Goal: Task Accomplishment & Management: Complete application form

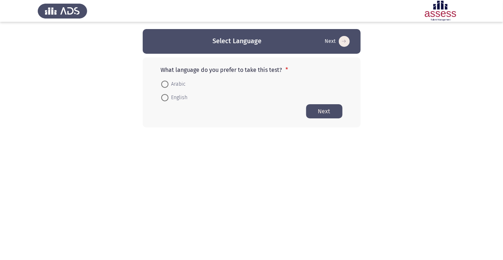
click at [164, 84] on span at bounding box center [164, 84] width 0 height 0
click at [164, 84] on input "Arabic" at bounding box center [164, 84] width 7 height 7
radio input "true"
click at [327, 112] on button "Next" at bounding box center [324, 111] width 36 height 14
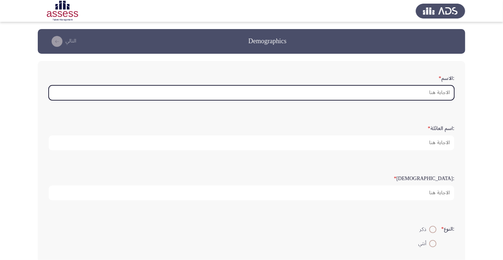
click at [418, 89] on input ":الاسم *" at bounding box center [251, 92] width 405 height 15
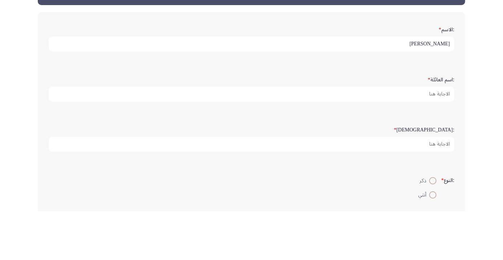
type input "[PERSON_NAME]"
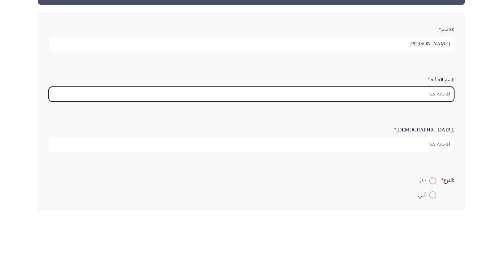
click at [424, 140] on input ":اسم العائلة *" at bounding box center [251, 142] width 405 height 15
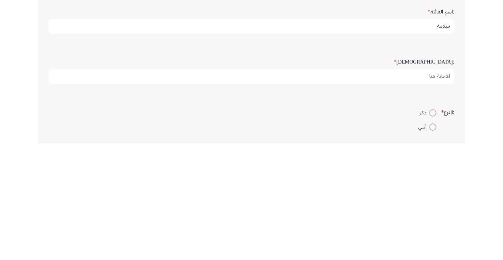
type input "سلامه"
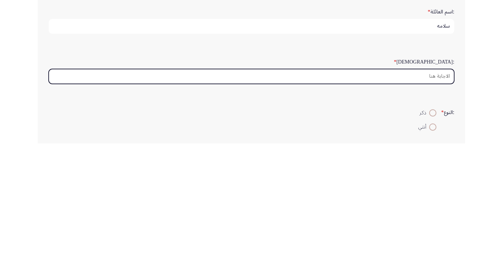
click at [419, 192] on input ":السن *" at bounding box center [251, 192] width 405 height 15
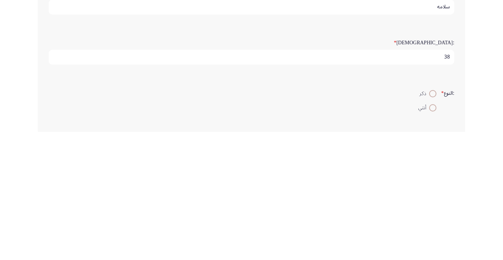
scroll to position [16, 0]
type input "38"
click at [432, 213] on span at bounding box center [432, 213] width 0 height 0
click at [431, 212] on input "ذكر" at bounding box center [432, 213] width 7 height 7
radio input "true"
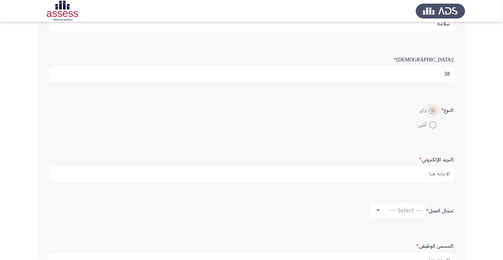
scroll to position [121, 0]
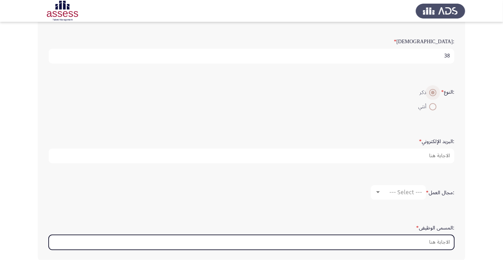
click at [421, 237] on input ":المسمى الوظيفى *" at bounding box center [251, 242] width 405 height 15
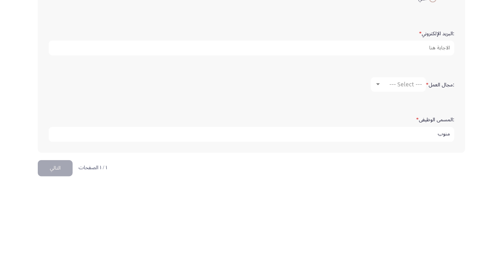
scroll to position [172, 0]
type input "منوب"
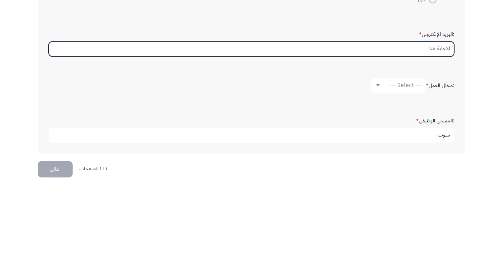
click at [395, 121] on input ":البريد الإلكتروني *" at bounding box center [251, 121] width 405 height 15
click at [449, 119] on input "Ahmedgomaasayed22" at bounding box center [251, 121] width 405 height 15
click at [449, 119] on input "@Ahmedgomaasayed22" at bounding box center [251, 121] width 405 height 15
click at [389, 117] on input "@Ahmedgomaasayed22" at bounding box center [251, 121] width 405 height 15
type input "@"
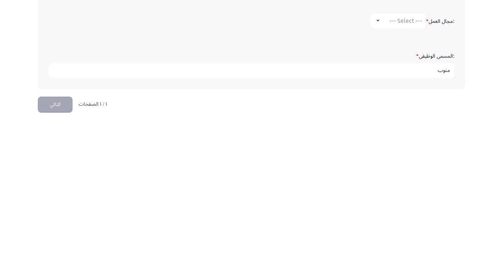
type input "[EMAIL_ADDRESS][DOMAIN_NAME]"
click at [431, 207] on input "منوب" at bounding box center [251, 207] width 405 height 15
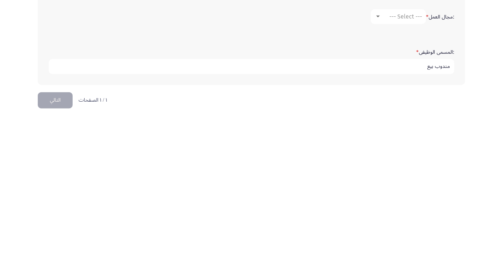
type input "مندوب بيع"
click at [385, 154] on div "--- Select ---" at bounding box center [401, 157] width 41 height 7
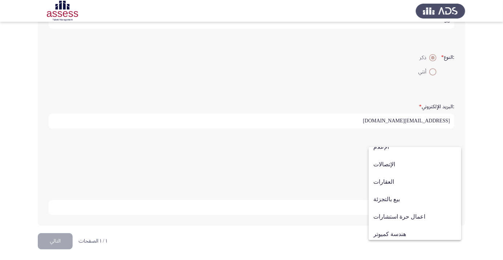
scroll to position [238, 0]
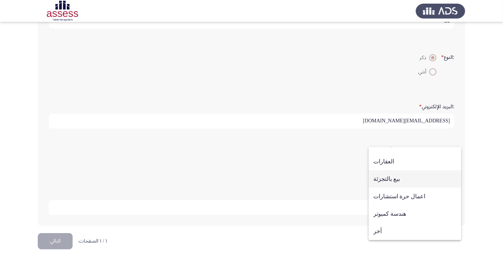
click at [393, 180] on span "بيع بالتجزئة" at bounding box center [414, 178] width 83 height 17
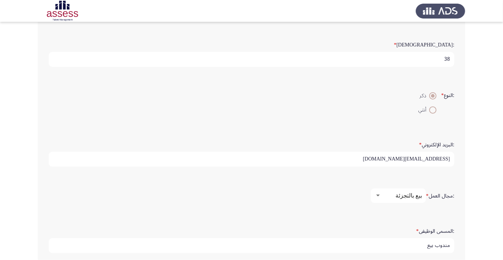
scroll to position [137, 0]
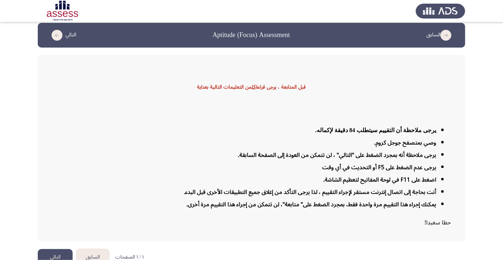
scroll to position [17, 0]
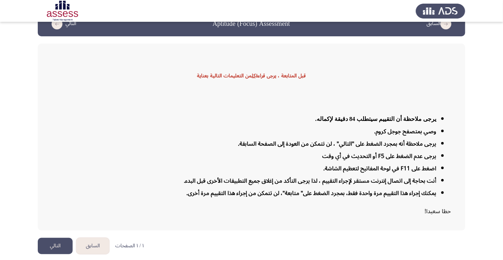
click at [60, 254] on button "التالي" at bounding box center [55, 246] width 35 height 16
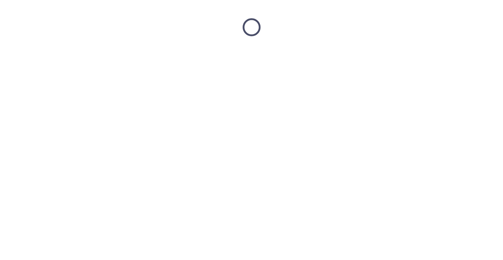
scroll to position [0, 0]
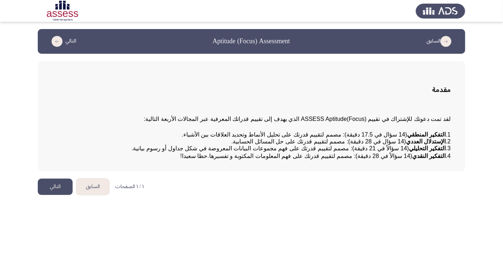
click at [50, 195] on button "التالي" at bounding box center [55, 187] width 35 height 16
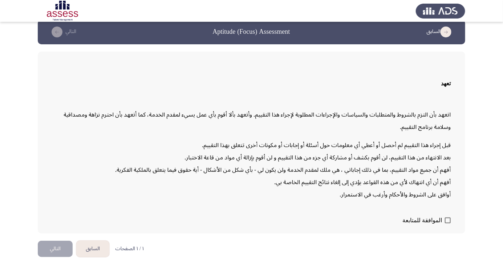
scroll to position [21, 0]
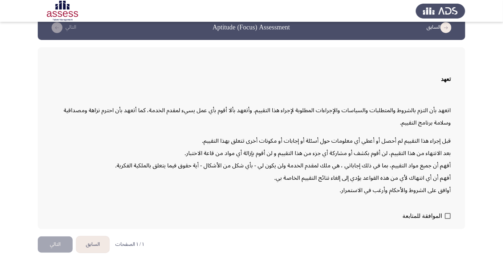
click at [450, 219] on span at bounding box center [447, 216] width 6 height 6
click at [447, 219] on input "الموافقة للمتابعة" at bounding box center [447, 219] width 0 height 0
checkbox input "true"
click at [54, 253] on button "التالي" at bounding box center [55, 244] width 35 height 16
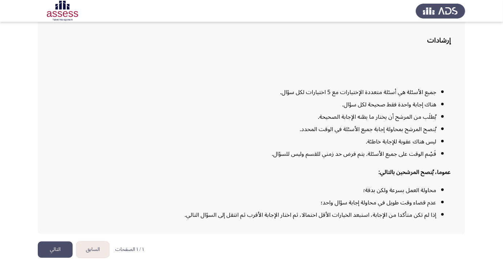
scroll to position [59, 0]
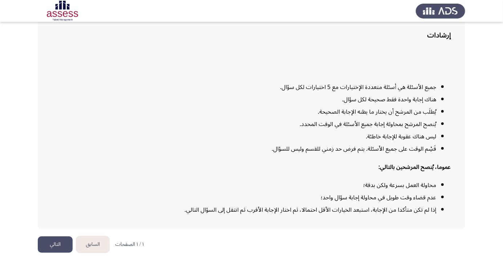
click at [56, 253] on button "التالي" at bounding box center [55, 244] width 35 height 16
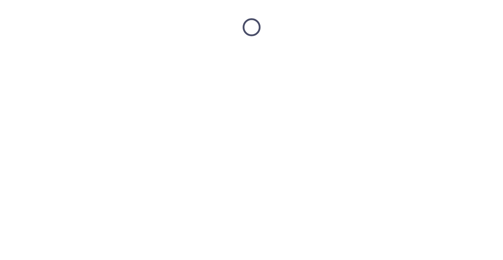
scroll to position [0, 0]
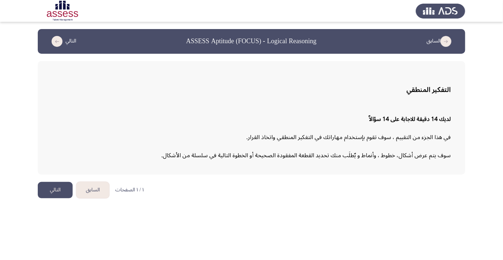
click at [49, 192] on button "التالي" at bounding box center [55, 190] width 35 height 16
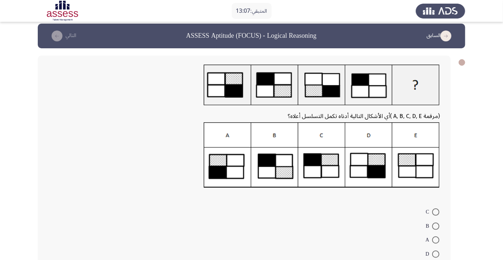
scroll to position [4, 0]
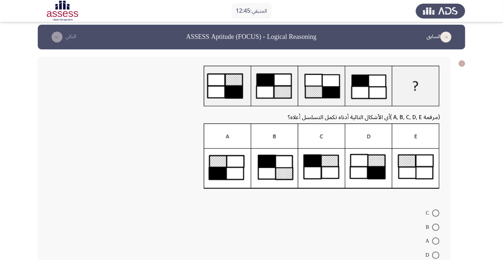
click at [435, 213] on span at bounding box center [435, 212] width 7 height 7
click at [435, 213] on input "C" at bounding box center [435, 212] width 7 height 7
radio input "true"
click at [436, 214] on span at bounding box center [435, 212] width 7 height 7
click at [436, 214] on input "C" at bounding box center [435, 212] width 7 height 7
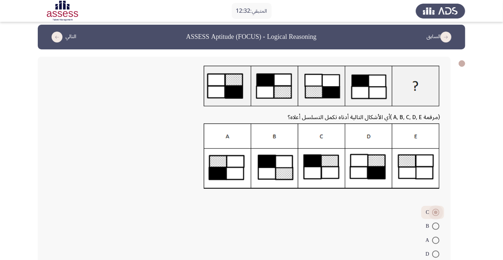
click at [436, 213] on span at bounding box center [436, 212] width 4 height 4
click at [436, 213] on input "C" at bounding box center [435, 212] width 7 height 7
click at [54, 36] on icon "load next page" at bounding box center [57, 37] width 11 height 11
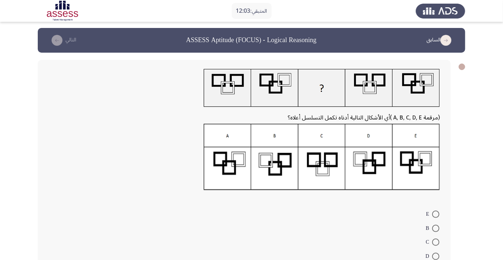
scroll to position [0, 0]
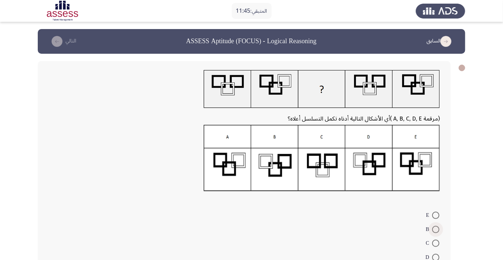
click at [435, 229] on span at bounding box center [435, 229] width 7 height 7
click at [435, 229] on input "B" at bounding box center [435, 229] width 7 height 7
radio input "true"
click at [58, 38] on icon "load next page" at bounding box center [57, 41] width 11 height 11
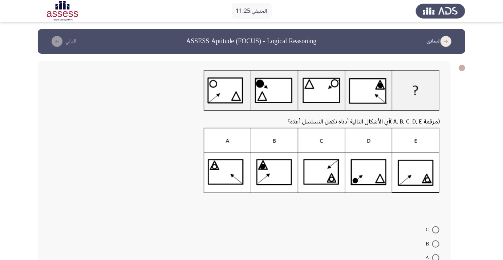
click at [432, 257] on span at bounding box center [435, 257] width 7 height 7
click at [432, 257] on input "A" at bounding box center [435, 257] width 7 height 7
radio input "true"
click at [51, 37] on button "التالي" at bounding box center [62, 42] width 32 height 12
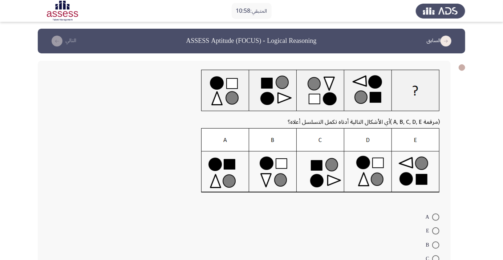
scroll to position [0, 0]
click at [435, 244] on span at bounding box center [435, 244] width 7 height 7
click at [435, 244] on input "B" at bounding box center [435, 244] width 7 height 7
radio input "true"
click at [58, 38] on icon "load next page" at bounding box center [57, 41] width 11 height 11
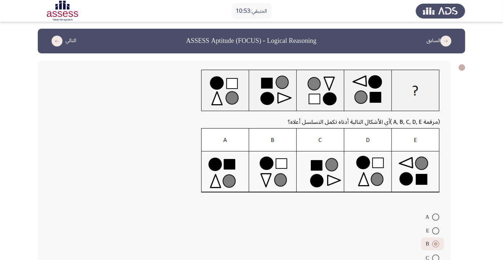
scroll to position [0, 0]
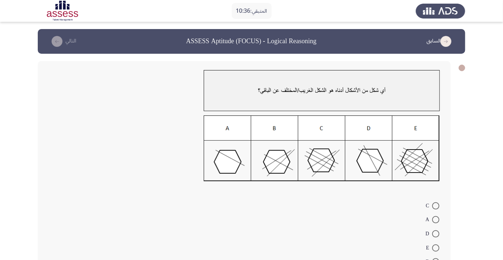
click at [435, 220] on span at bounding box center [435, 219] width 7 height 7
click at [435, 220] on input "A" at bounding box center [435, 219] width 7 height 7
radio input "true"
click at [58, 37] on icon "load next page" at bounding box center [57, 41] width 11 height 11
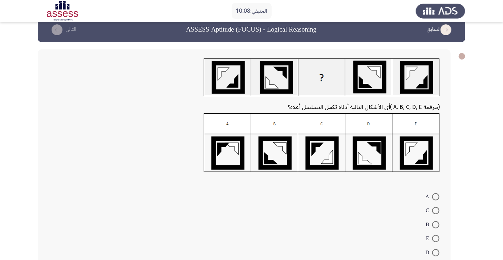
scroll to position [26, 0]
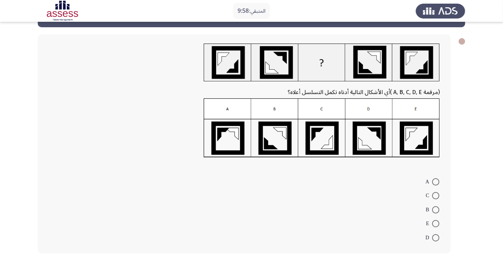
click at [433, 209] on span at bounding box center [435, 209] width 7 height 7
click at [433, 209] on input "B" at bounding box center [435, 209] width 7 height 7
radio input "true"
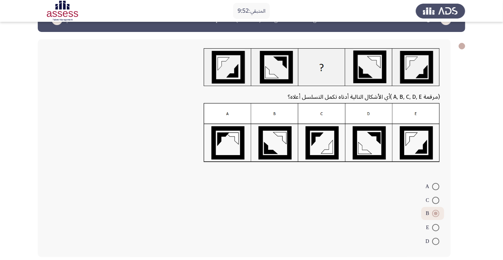
scroll to position [0, 0]
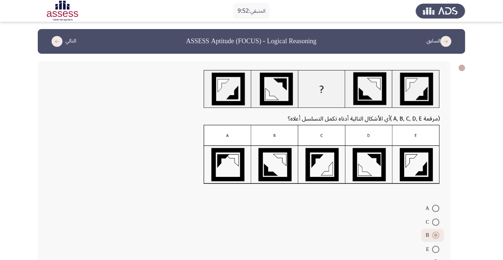
click at [58, 42] on icon "load next page" at bounding box center [57, 41] width 11 height 11
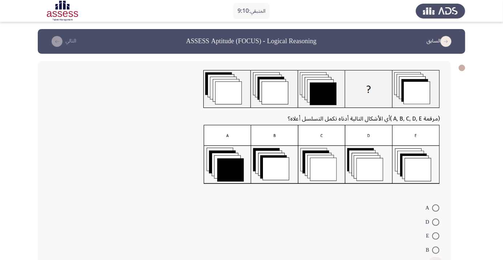
click at [435, 259] on span at bounding box center [435, 263] width 7 height 7
click at [435, 259] on input "C" at bounding box center [435, 263] width 7 height 7
radio input "true"
click at [59, 38] on icon "load next page" at bounding box center [57, 41] width 11 height 11
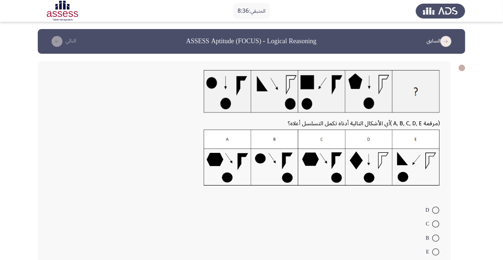
click at [435, 238] on span at bounding box center [435, 237] width 7 height 7
click at [435, 238] on input "B" at bounding box center [435, 237] width 7 height 7
radio input "true"
click at [56, 40] on icon "load next page" at bounding box center [57, 41] width 11 height 11
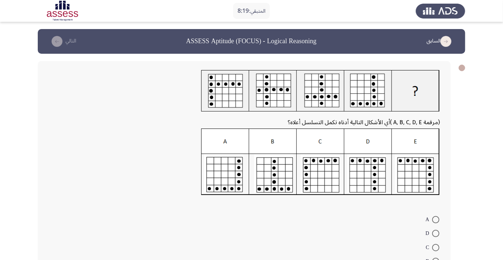
click at [435, 247] on span at bounding box center [435, 247] width 7 height 7
click at [435, 247] on input "C" at bounding box center [435, 247] width 7 height 7
radio input "true"
click at [57, 41] on icon "load next page" at bounding box center [57, 41] width 11 height 11
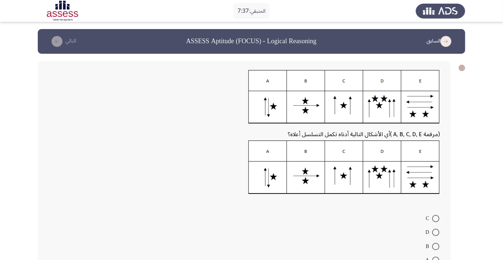
click at [436, 229] on span at bounding box center [435, 232] width 7 height 7
click at [436, 229] on input "D" at bounding box center [435, 232] width 7 height 7
radio input "true"
click at [57, 37] on icon "load next page" at bounding box center [57, 41] width 11 height 11
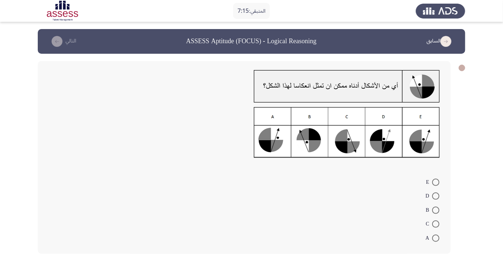
click at [435, 235] on span at bounding box center [435, 237] width 7 height 7
click at [435, 235] on input "A" at bounding box center [435, 237] width 7 height 7
radio input "true"
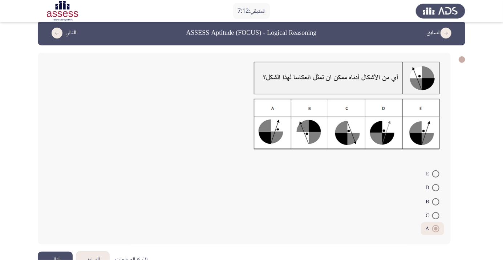
click at [56, 31] on icon "load next page" at bounding box center [57, 33] width 11 height 11
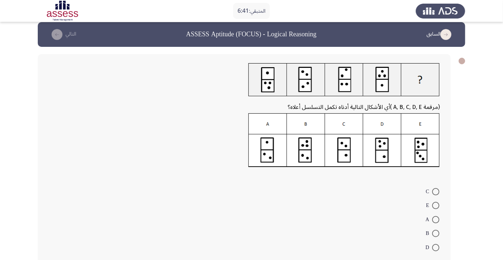
scroll to position [6, 0]
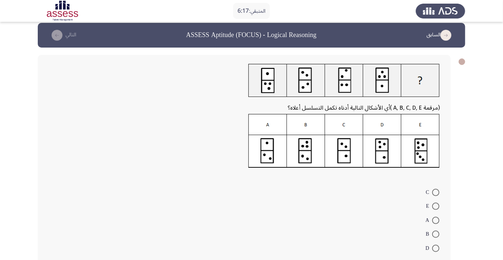
click at [435, 234] on span at bounding box center [435, 233] width 7 height 7
click at [435, 234] on input "B" at bounding box center [435, 233] width 7 height 7
radio input "true"
click at [54, 37] on icon "load next page" at bounding box center [57, 35] width 11 height 11
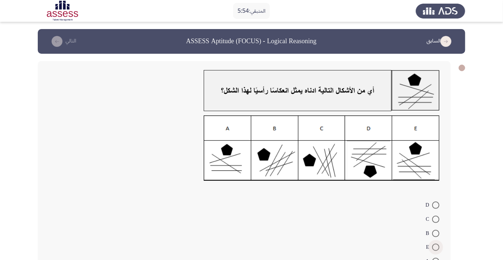
click at [435, 247] on span at bounding box center [435, 246] width 7 height 7
click at [435, 247] on input "E" at bounding box center [435, 246] width 7 height 7
radio input "true"
click at [54, 41] on icon "load next page" at bounding box center [57, 41] width 11 height 11
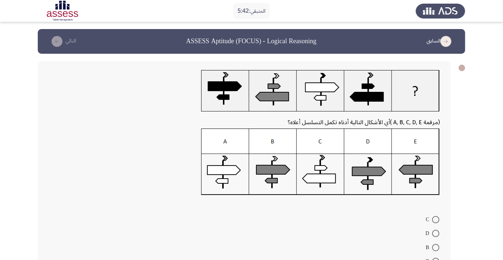
click at [435, 219] on span at bounding box center [435, 219] width 7 height 7
click at [435, 219] on input "C" at bounding box center [435, 219] width 7 height 7
radio input "true"
click at [54, 36] on button "التالي" at bounding box center [62, 42] width 32 height 12
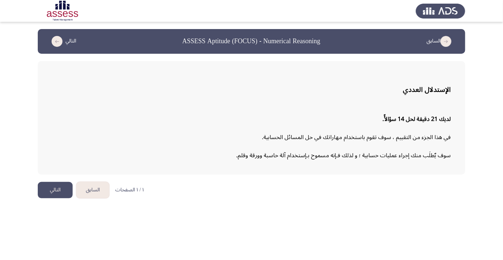
click at [54, 190] on button "التالي" at bounding box center [55, 190] width 35 height 16
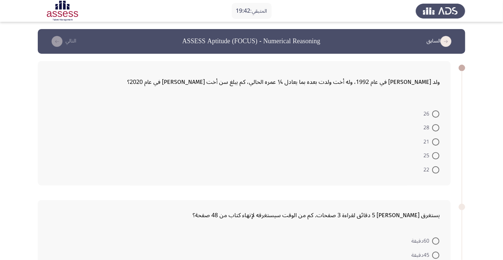
click at [385, 135] on form "26 28 21 25 22" at bounding box center [244, 141] width 391 height 70
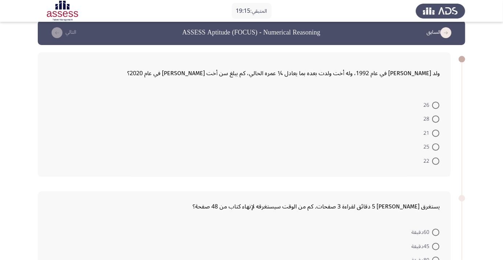
scroll to position [21, 0]
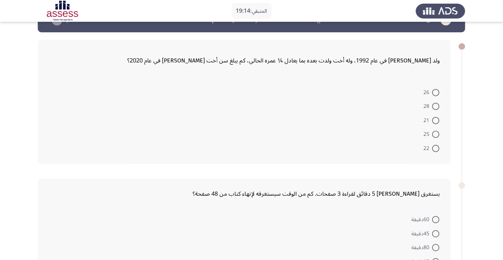
click at [435, 134] on span at bounding box center [435, 134] width 7 height 7
click at [435, 134] on input "25" at bounding box center [435, 134] width 7 height 7
radio input "true"
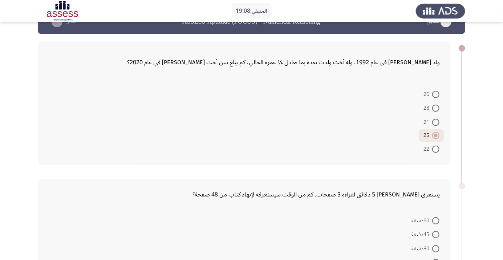
scroll to position [29, 0]
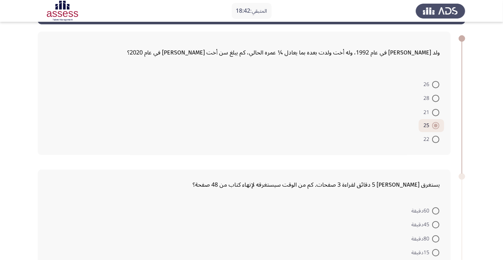
click at [358, 238] on form "60دقيقة 45دقيقة 80دقيقة 15دقيقة 30دقيقة" at bounding box center [244, 238] width 391 height 70
click at [436, 235] on span at bounding box center [435, 238] width 7 height 7
click at [436, 235] on input "80دقيقة" at bounding box center [435, 238] width 7 height 7
radio input "true"
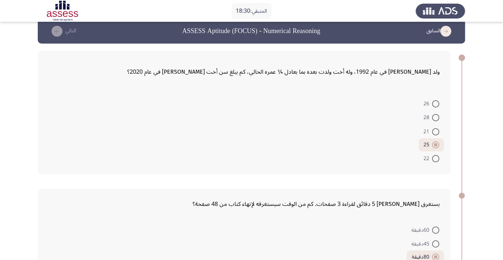
scroll to position [0, 0]
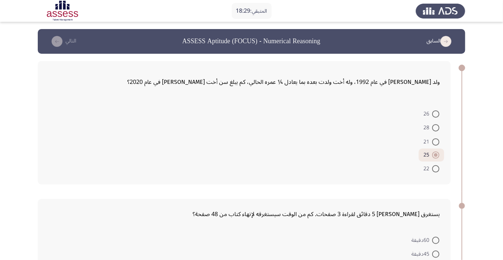
click at [55, 42] on icon "load next page" at bounding box center [57, 41] width 11 height 11
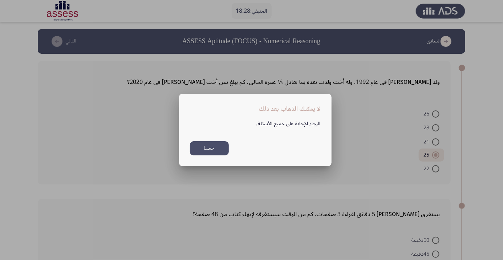
click at [187, 201] on div at bounding box center [251, 130] width 503 height 260
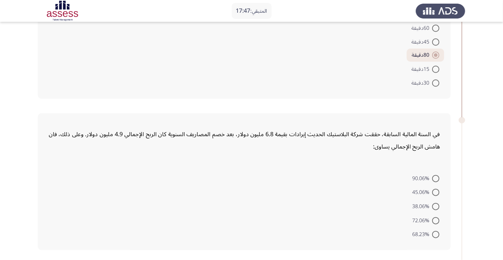
scroll to position [222, 0]
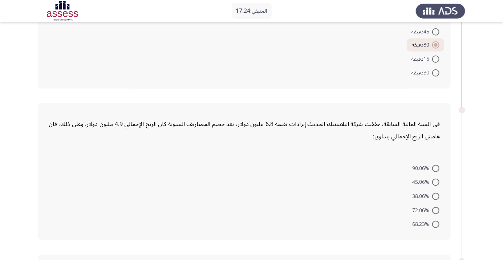
click at [438, 195] on span at bounding box center [435, 196] width 7 height 7
click at [438, 195] on input "38.06%" at bounding box center [435, 196] width 7 height 7
radio input "true"
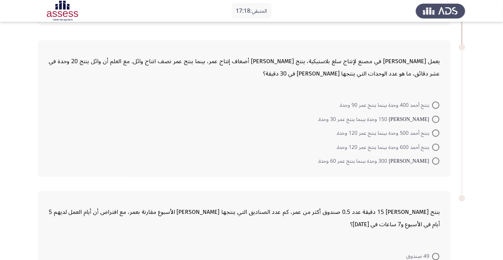
scroll to position [443, 0]
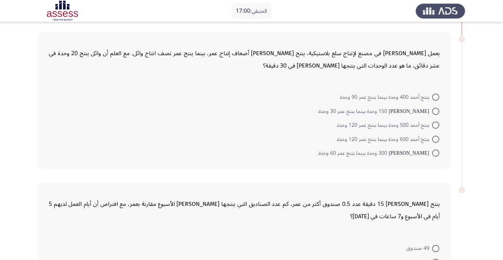
click at [435, 138] on span at bounding box center [435, 139] width 7 height 7
click at [435, 138] on input "ينتج أحمد 600 وحدة بينما ينتج عمر 120 وحدة." at bounding box center [435, 139] width 7 height 7
radio input "true"
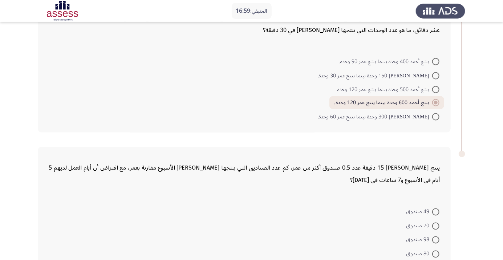
scroll to position [503, 0]
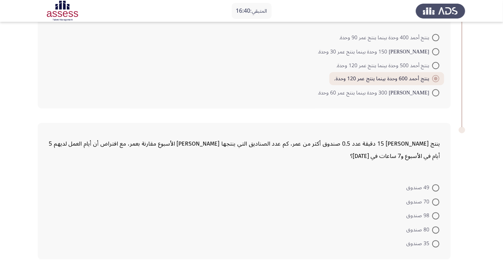
click at [433, 200] on span at bounding box center [435, 201] width 7 height 7
click at [433, 200] on input "70 صندوق" at bounding box center [435, 201] width 7 height 7
radio input "true"
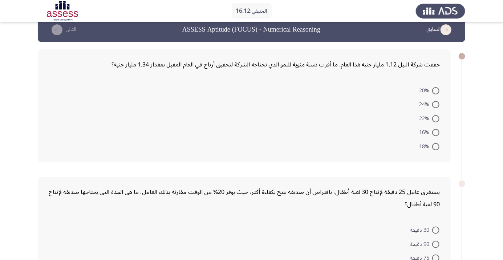
scroll to position [23, 0]
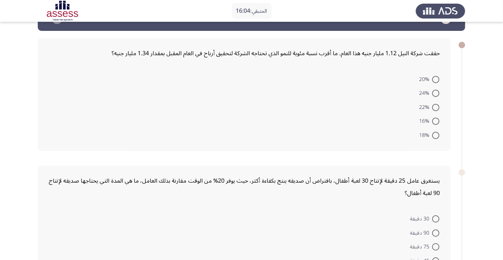
click at [438, 106] on span at bounding box center [435, 107] width 7 height 7
click at [438, 106] on input "22%" at bounding box center [435, 107] width 7 height 7
radio input "true"
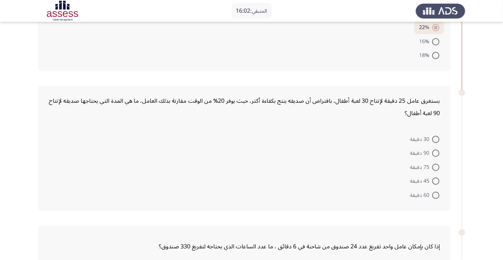
scroll to position [102, 0]
click at [435, 194] on span at bounding box center [435, 194] width 7 height 7
click at [435, 194] on input "60 دقيقة" at bounding box center [435, 194] width 7 height 7
radio input "true"
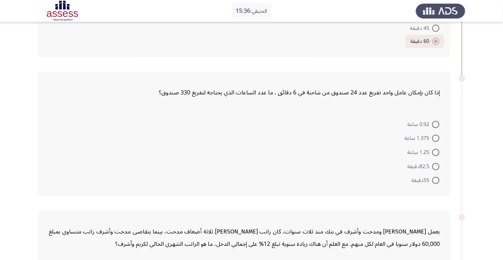
scroll to position [254, 0]
click at [435, 166] on span at bounding box center [435, 166] width 7 height 7
click at [435, 166] on input "82.5دقيقة" at bounding box center [435, 166] width 7 height 7
radio input "true"
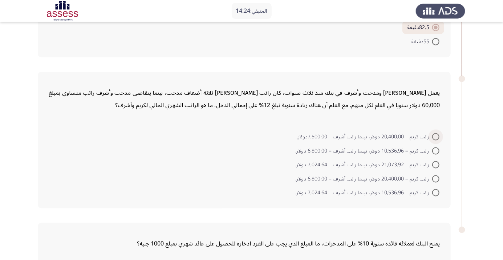
scroll to position [400, 0]
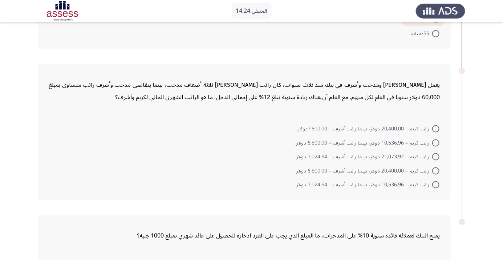
click at [435, 156] on span at bounding box center [435, 156] width 7 height 7
click at [435, 156] on input "راتب كريم = 21,073.92 دولار، بينما راتب أشرف = 7,024.64 دولار." at bounding box center [435, 156] width 7 height 7
radio input "true"
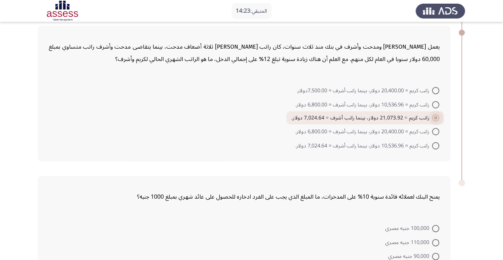
scroll to position [479, 0]
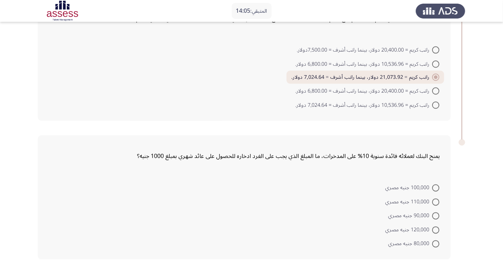
click at [435, 186] on span at bounding box center [435, 187] width 7 height 7
click at [435, 186] on input "100,000 جنيه مصري" at bounding box center [435, 187] width 7 height 7
radio input "true"
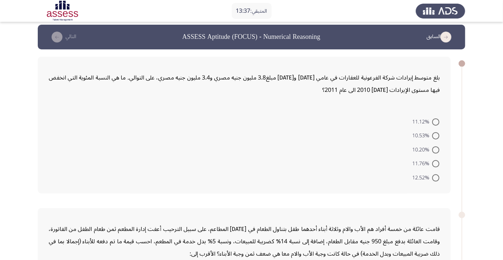
scroll to position [5, 0]
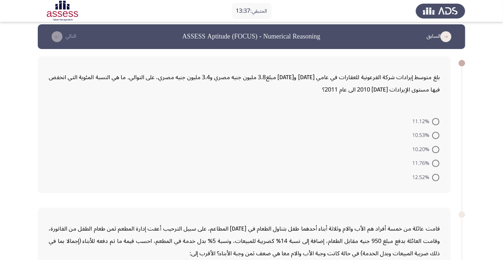
click at [435, 135] on span at bounding box center [435, 135] width 7 height 7
click at [435, 135] on input "10.53%" at bounding box center [435, 135] width 7 height 7
radio input "true"
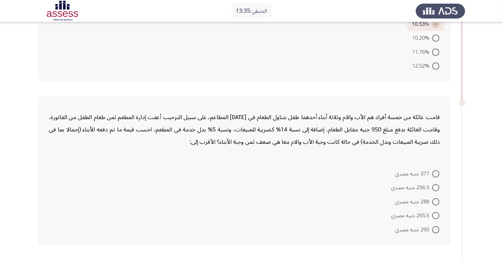
scroll to position [116, 0]
click at [435, 200] on span at bounding box center [435, 200] width 7 height 7
click at [435, 200] on input "288 جنيه مصري" at bounding box center [435, 200] width 7 height 7
radio input "true"
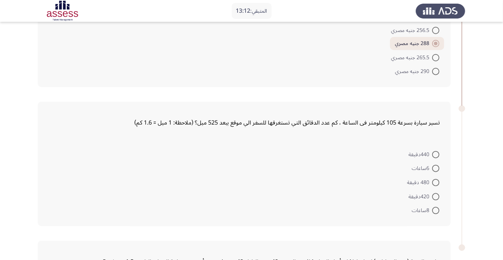
scroll to position [273, 0]
click at [432, 181] on span at bounding box center [435, 181] width 7 height 7
click at [432, 181] on input "480 دقيقة" at bounding box center [435, 181] width 7 height 7
radio input "true"
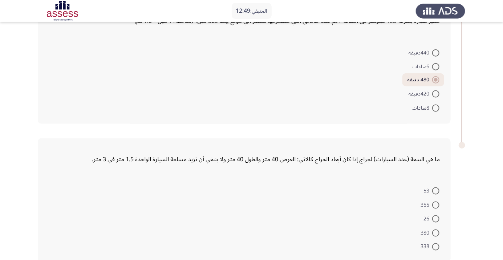
scroll to position [377, 0]
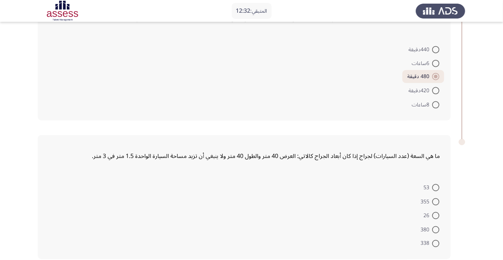
click at [434, 189] on span at bounding box center [435, 187] width 7 height 7
click at [434, 189] on input "53" at bounding box center [435, 187] width 7 height 7
radio input "true"
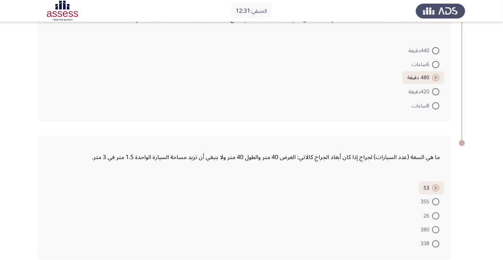
scroll to position [0, 0]
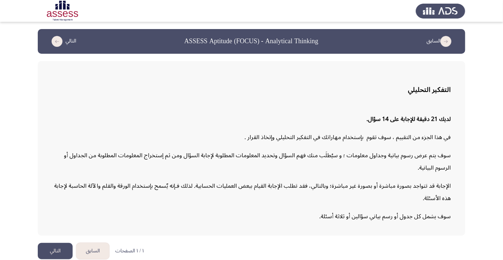
click at [59, 259] on button "التالي" at bounding box center [55, 251] width 35 height 16
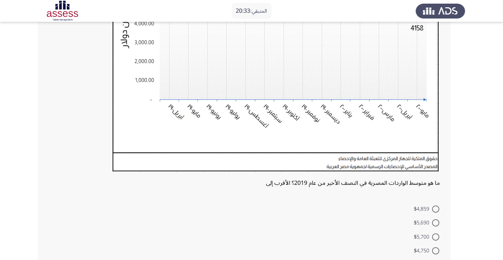
scroll to position [155, 0]
click at [435, 236] on span at bounding box center [435, 236] width 7 height 7
click at [435, 236] on input "$5,700" at bounding box center [435, 236] width 7 height 7
radio input "true"
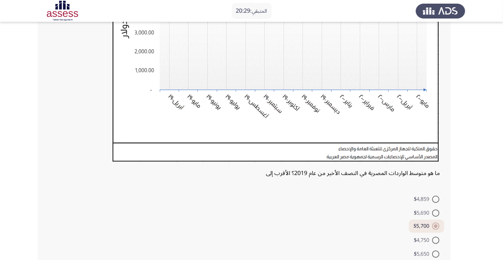
scroll to position [176, 0]
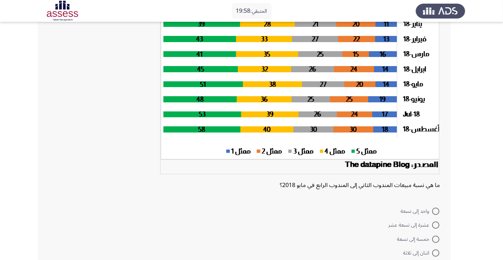
scroll to position [64, 0]
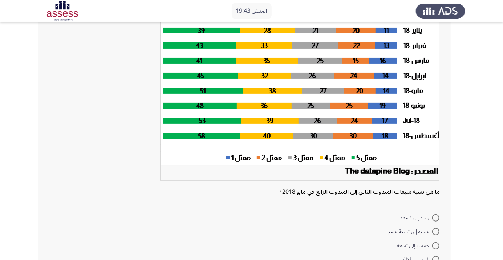
click at [435, 245] on span at bounding box center [435, 245] width 7 height 7
click at [435, 245] on input "خمسة إلى تسعة" at bounding box center [435, 245] width 7 height 7
radio input "true"
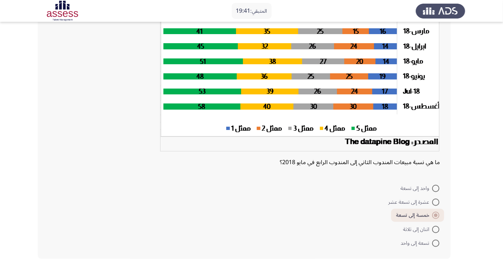
scroll to position [94, 0]
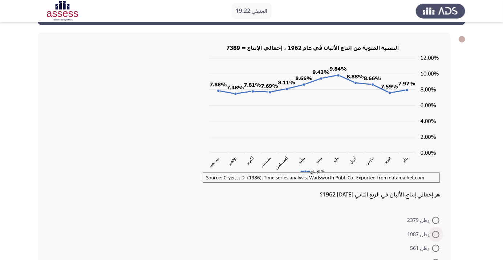
scroll to position [33, 0]
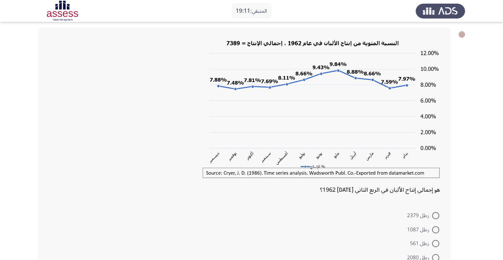
click at [435, 257] on span at bounding box center [435, 257] width 7 height 7
click at [435, 257] on input "رطل 2080" at bounding box center [435, 257] width 7 height 7
radio input "true"
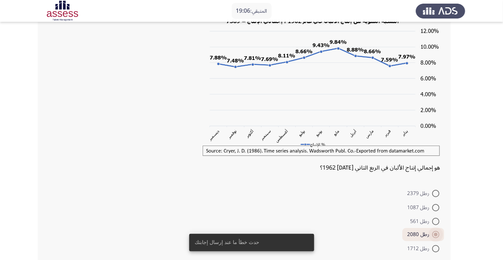
scroll to position [61, 0]
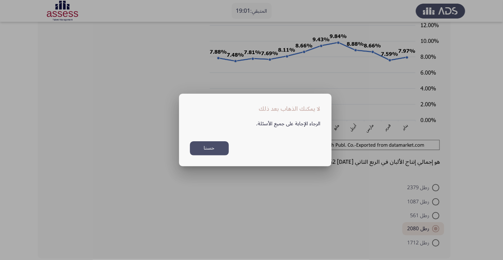
click at [217, 155] on button "حسنا" at bounding box center [209, 148] width 39 height 14
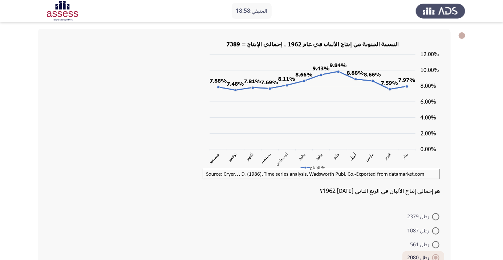
scroll to position [61, 0]
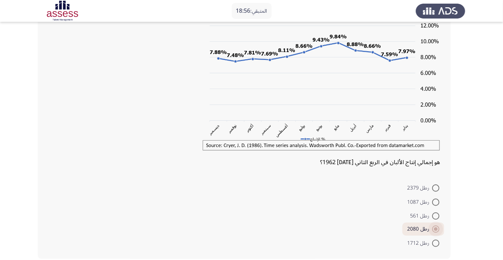
click at [436, 229] on span at bounding box center [436, 229] width 4 height 4
click at [436, 229] on input "رطل 2080" at bounding box center [435, 228] width 7 height 7
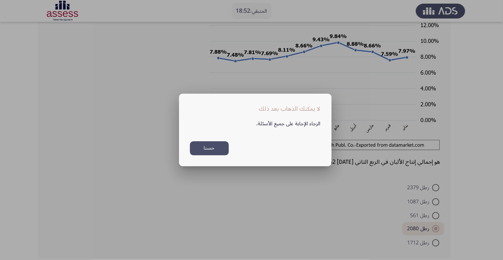
click at [325, 258] on div at bounding box center [251, 130] width 503 height 260
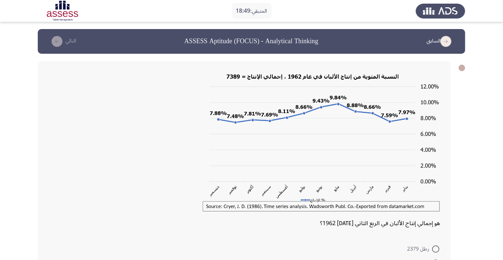
click at [56, 44] on icon "load next page" at bounding box center [57, 41] width 11 height 11
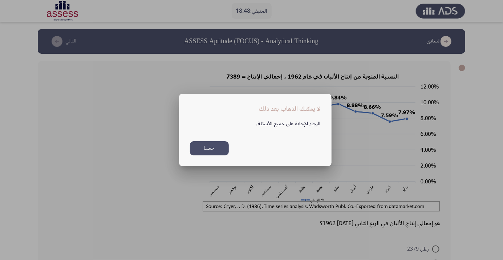
click at [132, 198] on div at bounding box center [251, 130] width 503 height 260
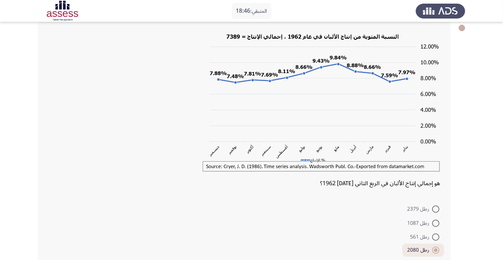
scroll to position [41, 0]
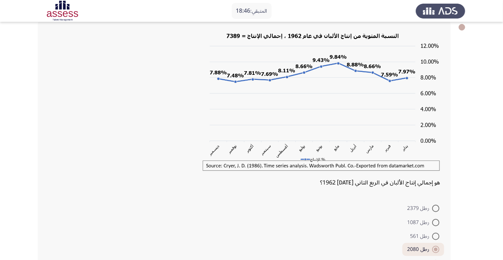
click at [435, 236] on span at bounding box center [435, 236] width 7 height 7
click at [435, 236] on input "رطل 561" at bounding box center [435, 236] width 7 height 7
radio input "true"
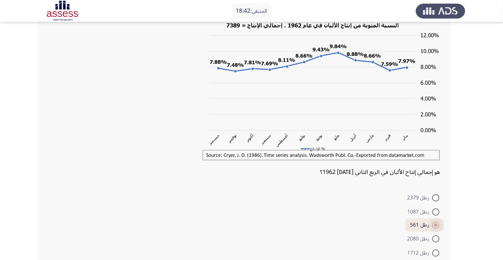
scroll to position [61, 0]
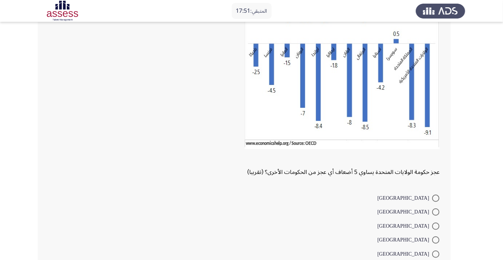
click at [435, 253] on span at bounding box center [435, 253] width 7 height 7
click at [435, 253] on input "[GEOGRAPHIC_DATA]" at bounding box center [435, 253] width 7 height 7
radio input "true"
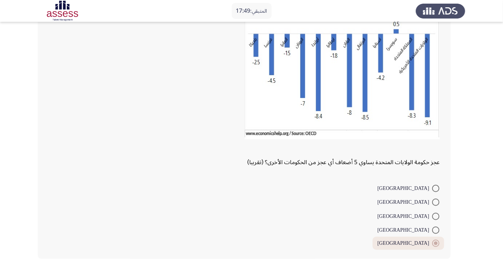
scroll to position [71, 0]
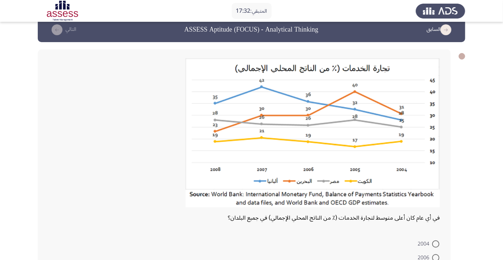
scroll to position [14, 0]
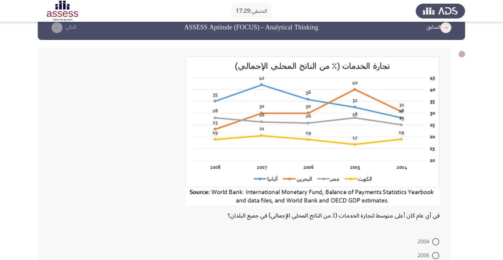
click at [435, 255] on span at bounding box center [435, 255] width 7 height 7
click at [435, 255] on input "2006" at bounding box center [435, 255] width 7 height 7
radio input "true"
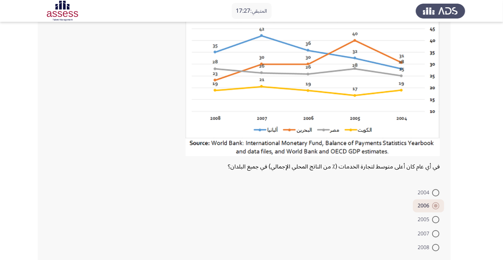
scroll to position [67, 0]
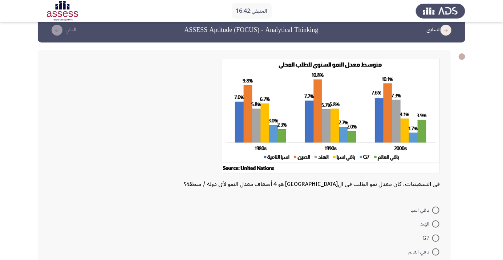
scroll to position [20, 0]
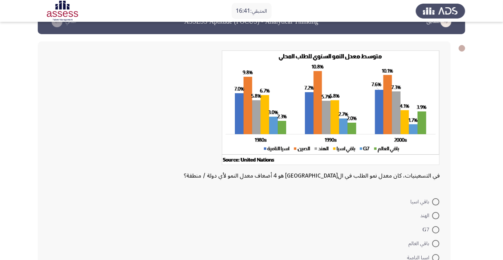
click at [435, 243] on span at bounding box center [435, 243] width 7 height 7
click at [435, 243] on input "باقي العالم" at bounding box center [435, 243] width 7 height 7
radio input "true"
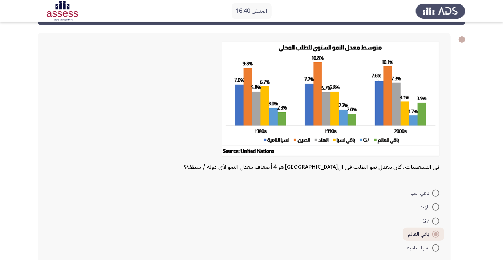
scroll to position [33, 0]
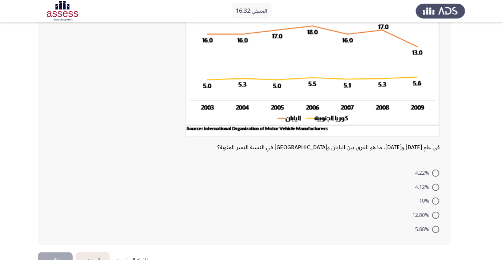
scroll to position [82, 0]
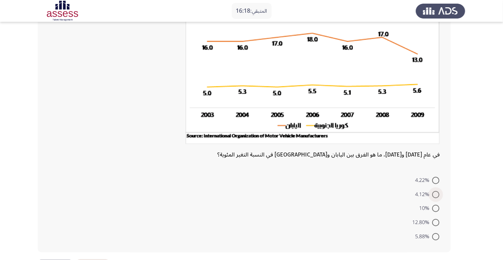
click at [435, 194] on span at bounding box center [435, 194] width 7 height 7
click at [435, 194] on input "4.12%" at bounding box center [435, 194] width 7 height 7
radio input "true"
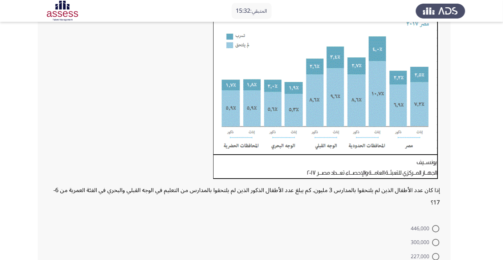
scroll to position [95, 0]
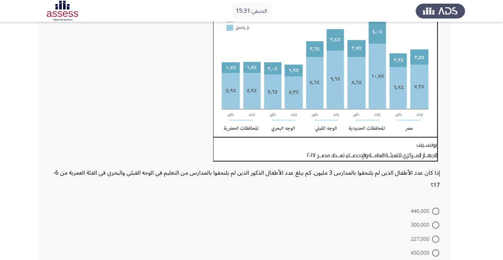
click at [435, 253] on span at bounding box center [435, 252] width 7 height 7
click at [435, 253] on input "450,000" at bounding box center [435, 252] width 7 height 7
radio input "true"
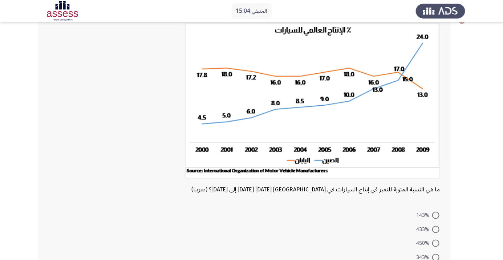
scroll to position [61, 0]
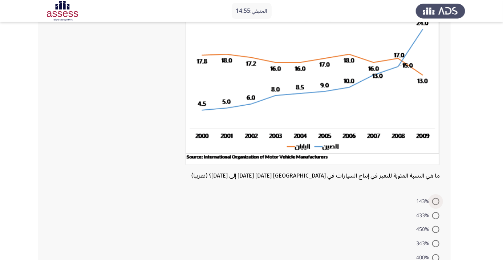
click at [435, 201] on span at bounding box center [435, 201] width 7 height 7
click at [435, 201] on input "143%" at bounding box center [435, 201] width 7 height 7
radio input "true"
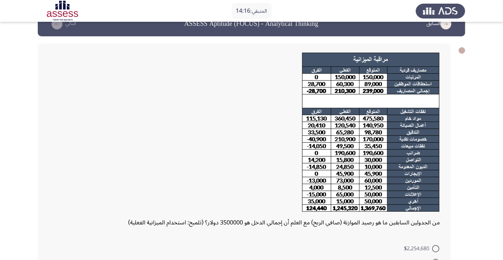
scroll to position [18, 0]
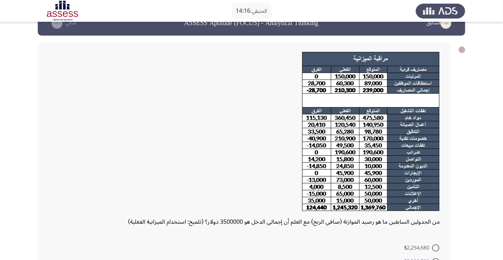
radio input "true"
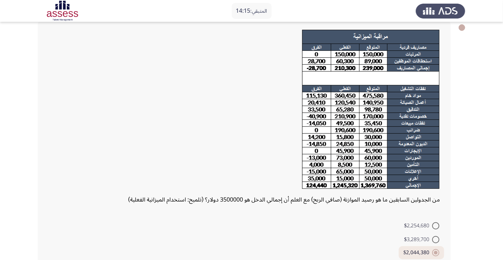
scroll to position [78, 0]
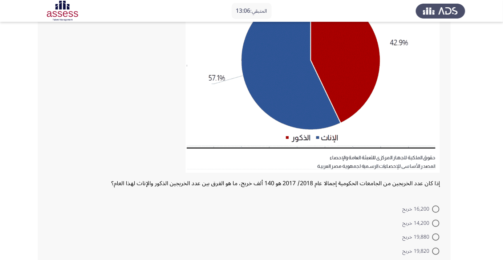
scroll to position [104, 0]
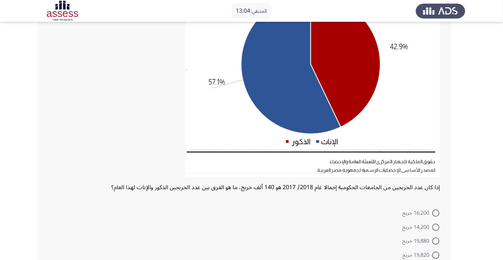
click at [434, 215] on span at bounding box center [435, 212] width 7 height 7
click at [434, 215] on input "16,200 خريج" at bounding box center [435, 212] width 7 height 7
radio input "true"
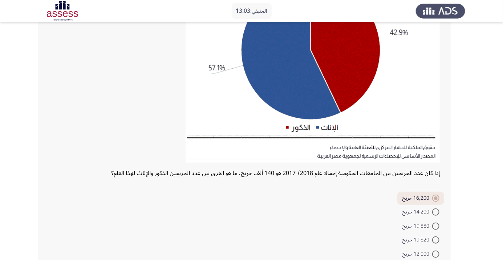
scroll to position [129, 0]
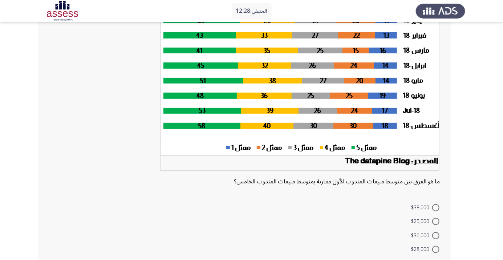
scroll to position [74, 0]
click at [435, 207] on span at bounding box center [435, 207] width 7 height 7
click at [435, 207] on input "$38,000" at bounding box center [435, 207] width 7 height 7
radio input "true"
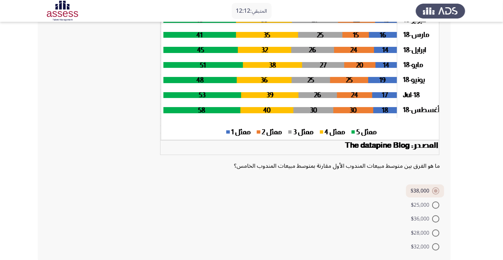
scroll to position [94, 0]
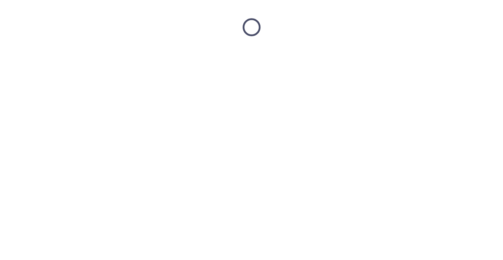
scroll to position [0, 0]
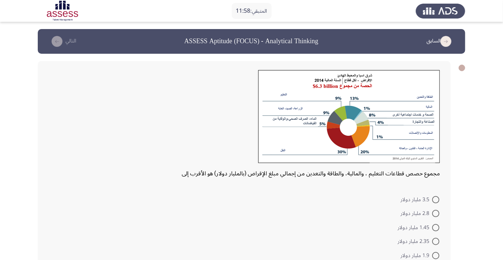
click at [435, 227] on span at bounding box center [435, 227] width 7 height 7
click at [435, 227] on input "1.45 مليار دولار" at bounding box center [435, 227] width 7 height 7
radio input "true"
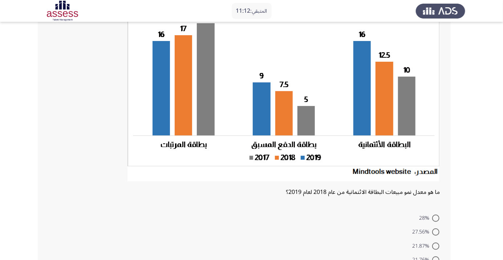
scroll to position [74, 0]
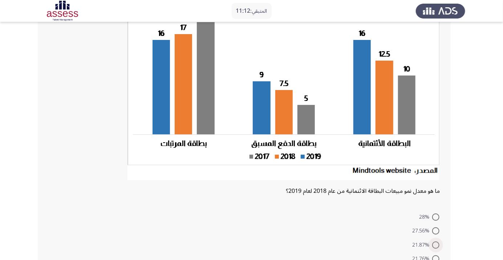
click at [435, 244] on span at bounding box center [435, 244] width 7 height 7
click at [435, 244] on input "21.87%" at bounding box center [435, 244] width 7 height 7
radio input "true"
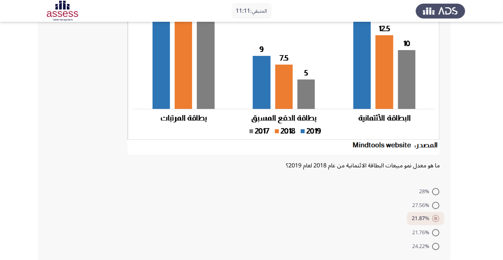
scroll to position [103, 0]
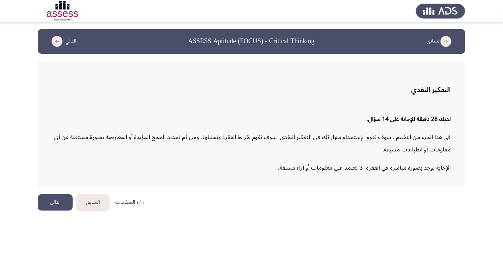
click at [56, 196] on button "التالي" at bounding box center [55, 202] width 35 height 16
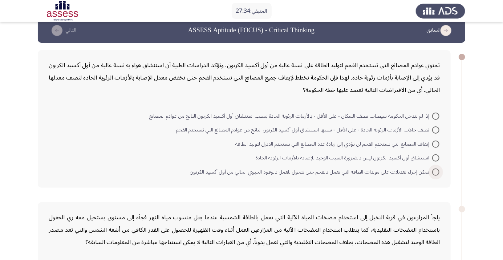
scroll to position [14, 0]
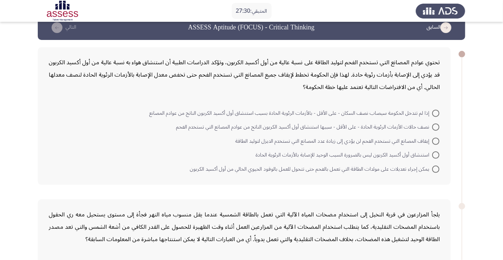
click at [435, 168] on span at bounding box center [435, 168] width 7 height 7
click at [435, 168] on input "يمكن إجراء تعديلات على مولدات الطاقة التي تعمل بالفحم حتى تتحول للعمل بالوقود ا…" at bounding box center [435, 168] width 7 height 7
radio input "true"
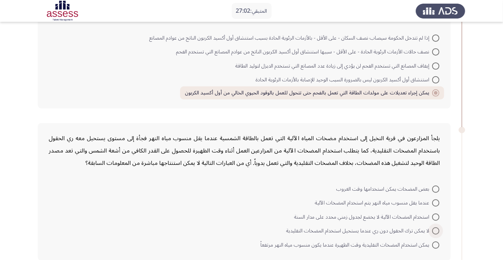
scroll to position [101, 0]
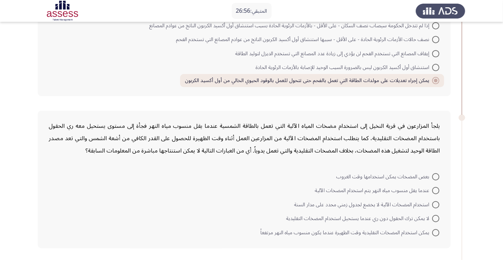
click at [438, 173] on span at bounding box center [435, 176] width 7 height 7
click at [438, 173] on input "بعض المضخات يمكن استخدامها وقت الغروب" at bounding box center [435, 176] width 7 height 7
radio input "true"
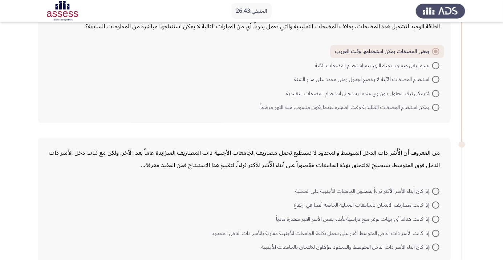
scroll to position [229, 0]
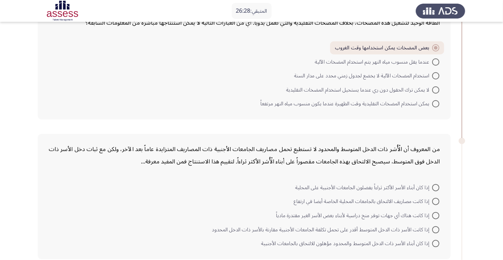
click at [435, 186] on span at bounding box center [435, 187] width 7 height 7
click at [435, 186] on input "إذا كان أبناء الأسر الأكثر ثراءاً يفضلون الجامعات الأجنبية على المحلية" at bounding box center [435, 187] width 7 height 7
radio input "true"
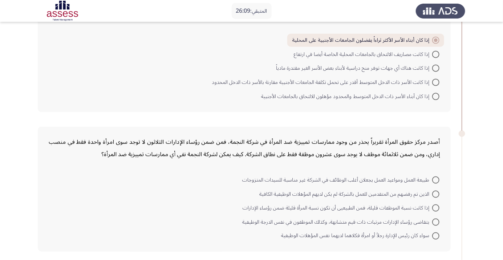
scroll to position [375, 0]
click at [435, 193] on span at bounding box center [435, 193] width 7 height 7
click at [435, 193] on input "الذين تم رفضهم من المتقدمين للعمل بالشركة لم يكن لديهم المؤهلات الوظيفية الكافية" at bounding box center [435, 193] width 7 height 7
radio input "true"
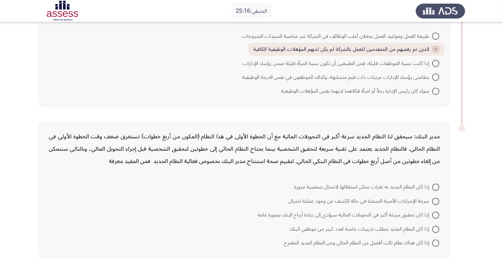
scroll to position [517, 0]
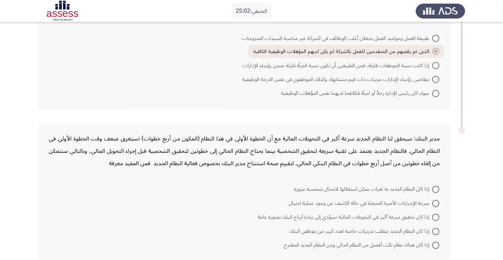
click at [435, 230] on span at bounding box center [435, 231] width 7 height 7
click at [435, 230] on input "إذا كان النظام الجديد يتطلب تدريبات خاصة لعدد كبير من موظفي البنك" at bounding box center [435, 231] width 7 height 7
radio input "true"
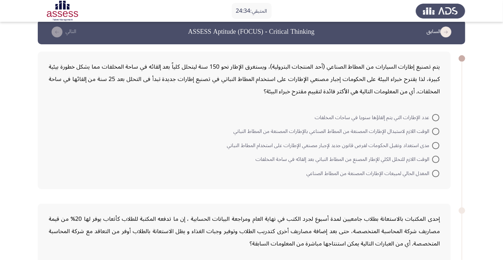
scroll to position [15, 0]
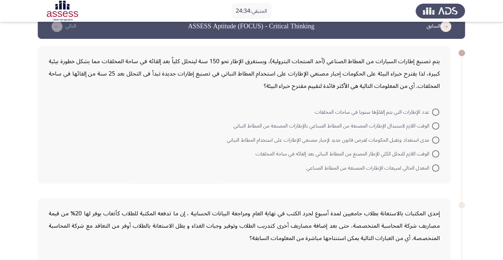
click at [435, 139] on span at bounding box center [435, 139] width 7 height 7
click at [435, 139] on input "مدى استعداد وتقبل الحكومات لفرض قانون جديد لإجبار مصنعي الإطارات على استخدام ال…" at bounding box center [435, 139] width 7 height 7
radio input "true"
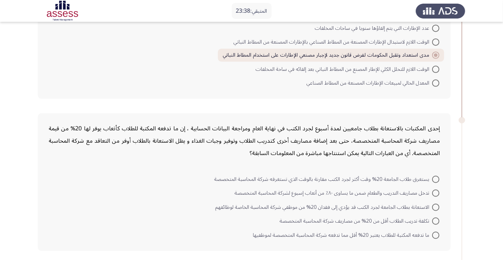
scroll to position [99, 0]
click at [435, 220] on span at bounding box center [435, 220] width 7 height 7
click at [435, 220] on input "تكلفة تدريب الطلاب أقل من 20% من مصاريف شركة المحاسبة المتخصصة" at bounding box center [435, 220] width 7 height 7
radio input "true"
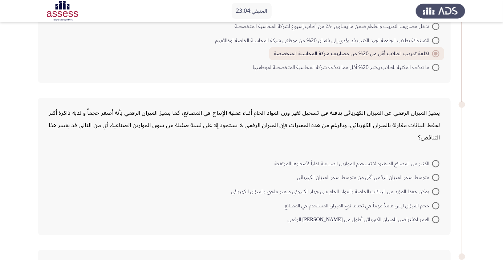
scroll to position [244, 0]
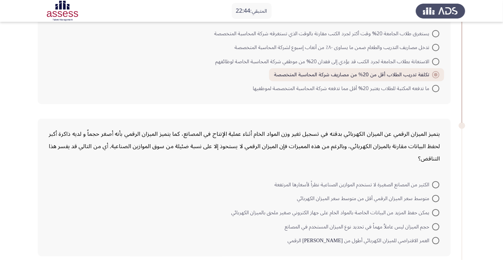
click at [435, 239] on span at bounding box center [435, 240] width 7 height 7
click at [435, 239] on input "العمر الافتراضي للميزان الكهربائي أطول من [PERSON_NAME] الرقمي" at bounding box center [435, 240] width 7 height 7
radio input "true"
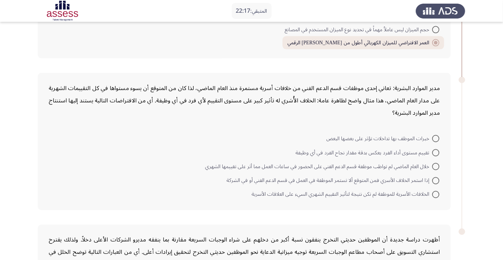
scroll to position [441, 0]
click at [435, 179] on span at bounding box center [435, 180] width 7 height 7
click at [435, 179] on input "إذا استمر الخلاف الأسري فمن المتوقع ألا تستمر الموظفة في العمل في قسم الدعم الف…" at bounding box center [435, 180] width 7 height 7
radio input "true"
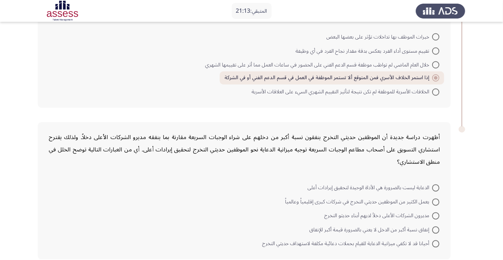
scroll to position [542, 0]
click at [435, 229] on span at bounding box center [435, 230] width 7 height 7
click at [435, 229] on input "إنفاق نسبة أكبر من الدخل لا يعني بالضرورة قيمة أكبر للإنفاق" at bounding box center [435, 230] width 7 height 7
radio input "true"
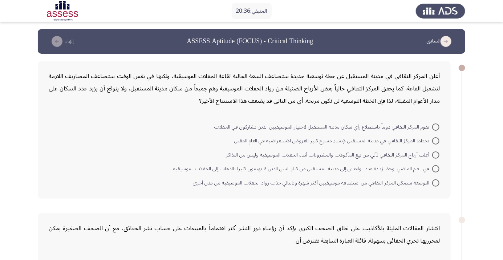
scroll to position [9, 0]
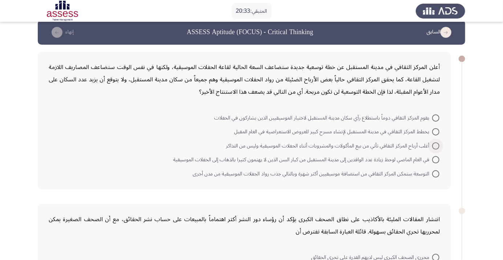
click at [435, 145] on span at bounding box center [435, 145] width 7 height 7
click at [435, 145] on input "أغلب أرباح المركز الثقافي تأتي من بيع المأكولات والمشروبات أثناء الحفلات الموسي…" at bounding box center [435, 145] width 7 height 7
radio input "true"
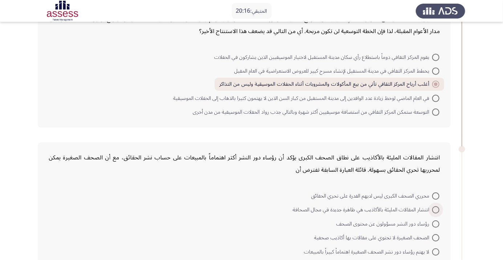
scroll to position [73, 0]
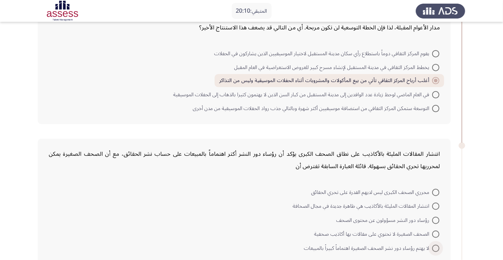
click at [435, 247] on span at bounding box center [435, 248] width 7 height 7
click at [435, 247] on input "لا يهتم رؤساء دور نشر الصحف الصغيرة اهتماماً كبيراً بالمبيعات" at bounding box center [435, 248] width 7 height 7
radio input "true"
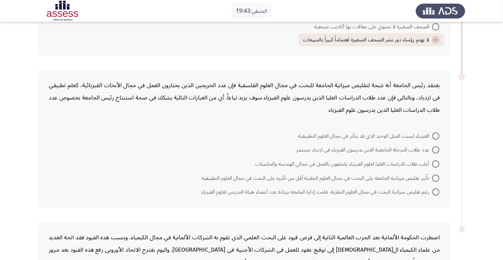
scroll to position [282, 0]
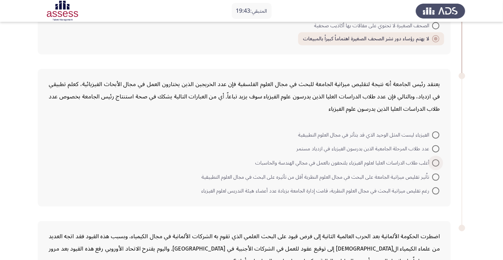
click at [435, 162] on span at bounding box center [435, 162] width 7 height 7
click at [435, 162] on input "أغلب طلاب الدراسات العليا لعلوم الفيزياء يلتحقون بالعمل في مجالي الهندسة والحاس…" at bounding box center [435, 162] width 7 height 7
radio input "true"
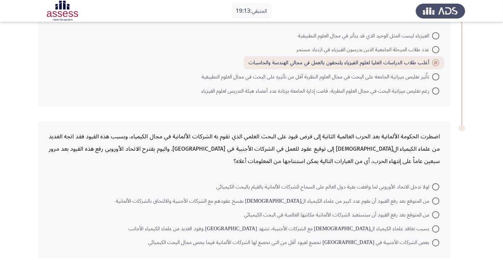
scroll to position [378, 0]
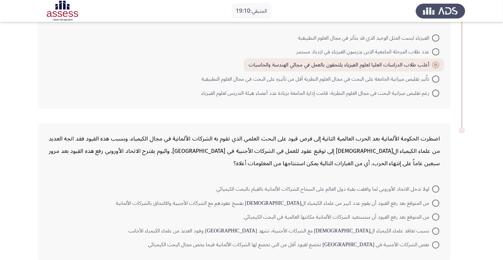
click at [436, 204] on span at bounding box center [435, 203] width 7 height 7
click at [436, 204] on input "من المتوقع بعد رفع القيود أن يقوم عدد كبير من علماء الكيمياء ال[DEMOGRAPHIC_DAT…" at bounding box center [435, 203] width 7 height 7
radio input "true"
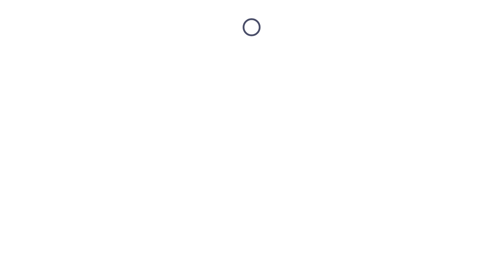
scroll to position [0, 0]
